Goal: Task Accomplishment & Management: Complete application form

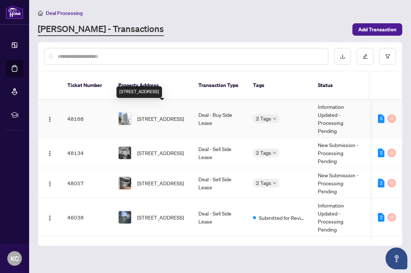
click at [160, 115] on span "[STREET_ADDRESS]" at bounding box center [160, 119] width 47 height 8
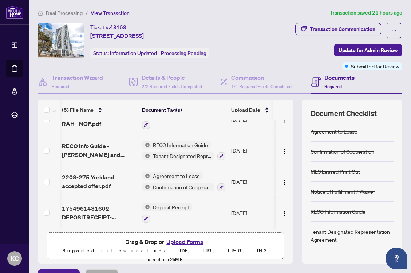
scroll to position [51, 1]
click at [188, 242] on button "Upload Forms" at bounding box center [184, 241] width 41 height 9
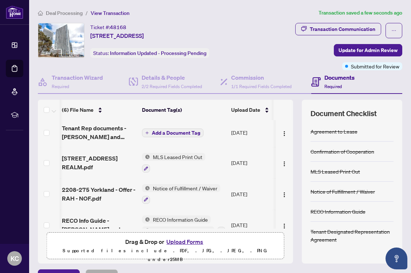
scroll to position [0, 1]
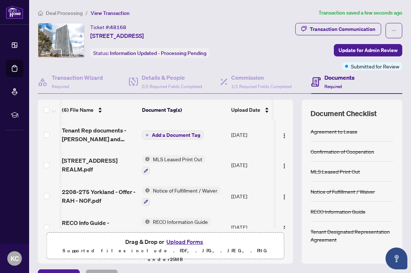
click at [180, 136] on span "Add a Document Tag" at bounding box center [176, 134] width 48 height 5
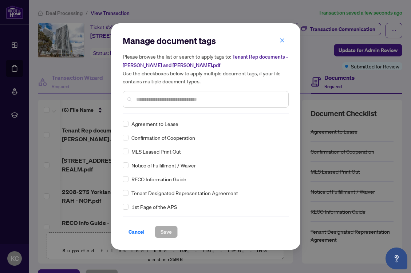
click at [176, 95] on input "text" at bounding box center [209, 99] width 146 height 8
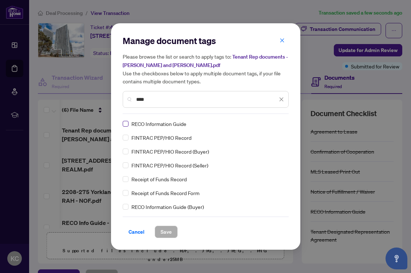
drag, startPoint x: 176, startPoint y: 95, endPoint x: 126, endPoint y: 125, distance: 58.4
click at [126, 125] on span at bounding box center [126, 124] width 6 height 6
click at [159, 100] on input "****" at bounding box center [206, 99] width 141 height 8
type input "*"
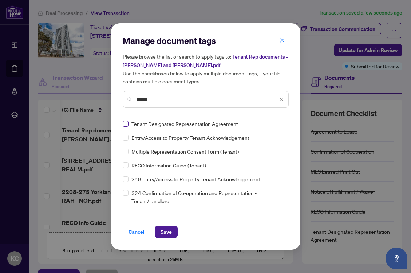
type input "******"
click at [164, 234] on span "Save" at bounding box center [165, 232] width 11 height 12
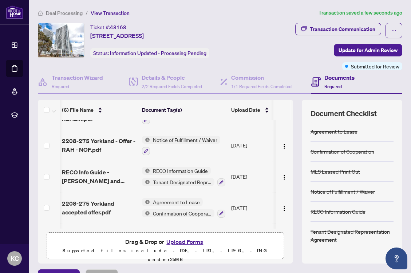
scroll to position [59, 1]
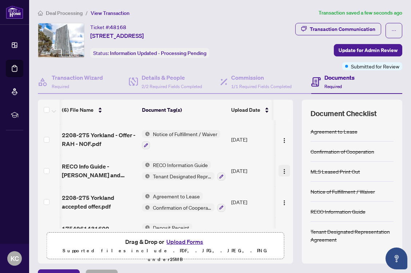
click at [282, 172] on img "button" at bounding box center [284, 171] width 6 height 6
click at [265, 244] on div "Drag & Drop or Upload Forms Supported files include .PDF, .JPG, .JPEG, .PNG und…" at bounding box center [165, 250] width 228 height 27
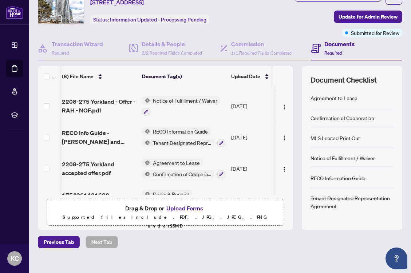
scroll to position [37, 0]
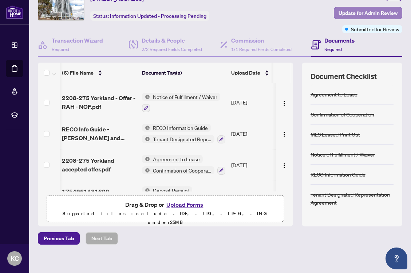
click at [378, 14] on span "Update for Admin Review" at bounding box center [367, 13] width 59 height 12
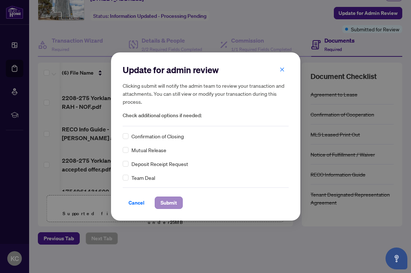
click at [167, 203] on span "Submit" at bounding box center [168, 203] width 16 height 12
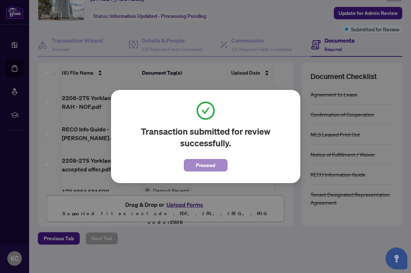
click at [216, 163] on button "Proceed" at bounding box center [206, 165] width 44 height 12
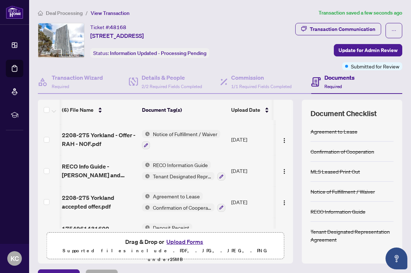
scroll to position [0, 0]
